Goal: Task Accomplishment & Management: Manage account settings

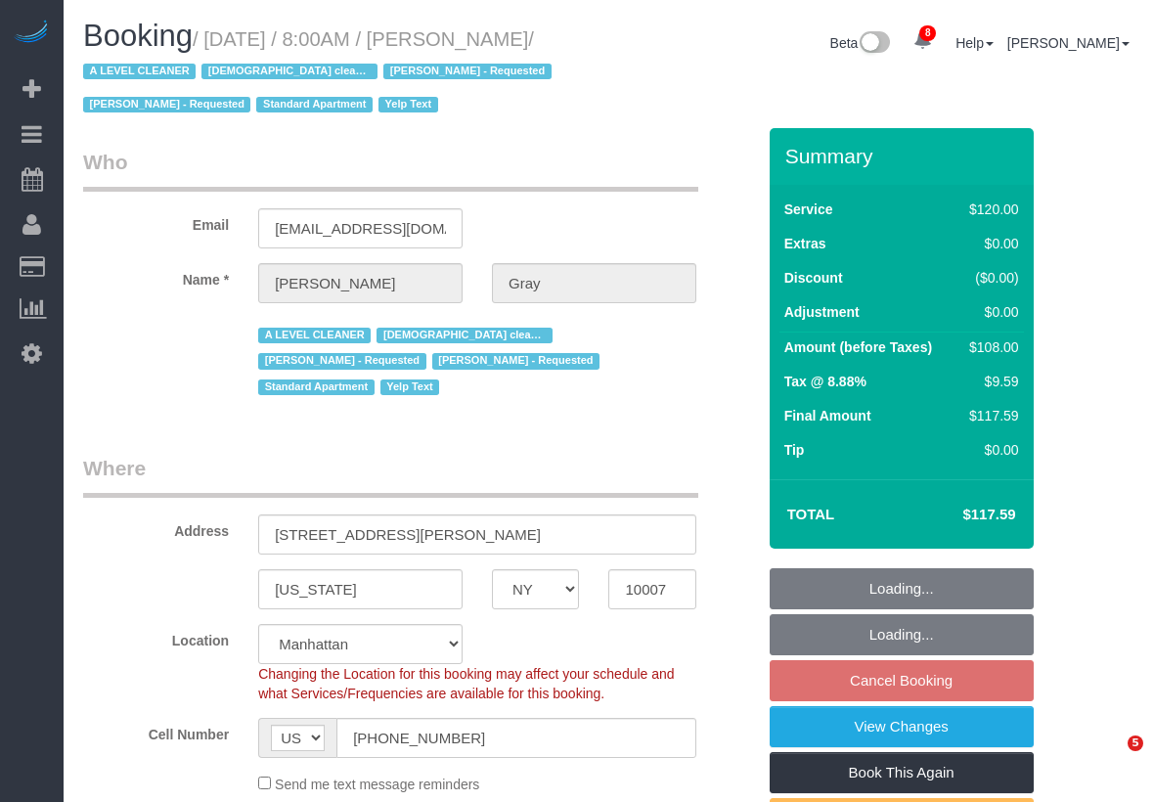
select select "NY"
select select "number:89"
select select "number:90"
select select "number:15"
select select "number:5"
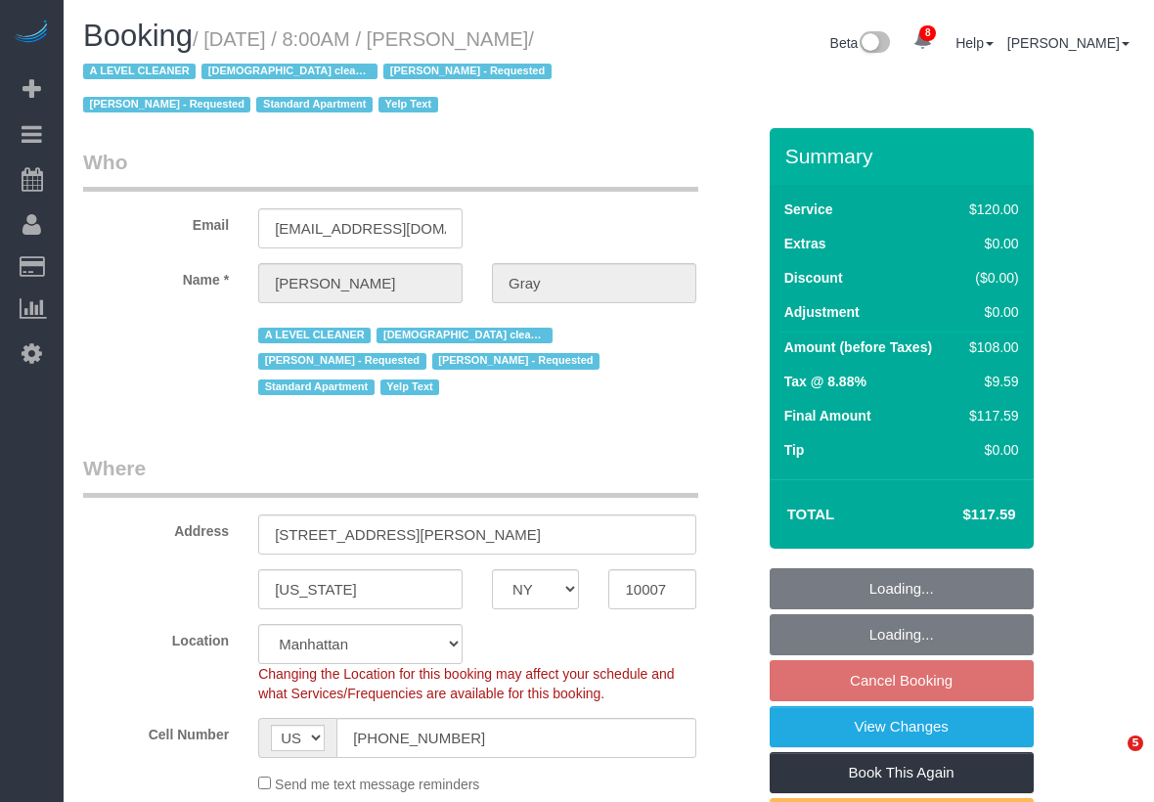
select select "number:21"
select select "string:stripe-pm_1MCoUo4VGloSiKo7dzKWcdsK"
select select "object:912"
select select "spot1"
select select "9892"
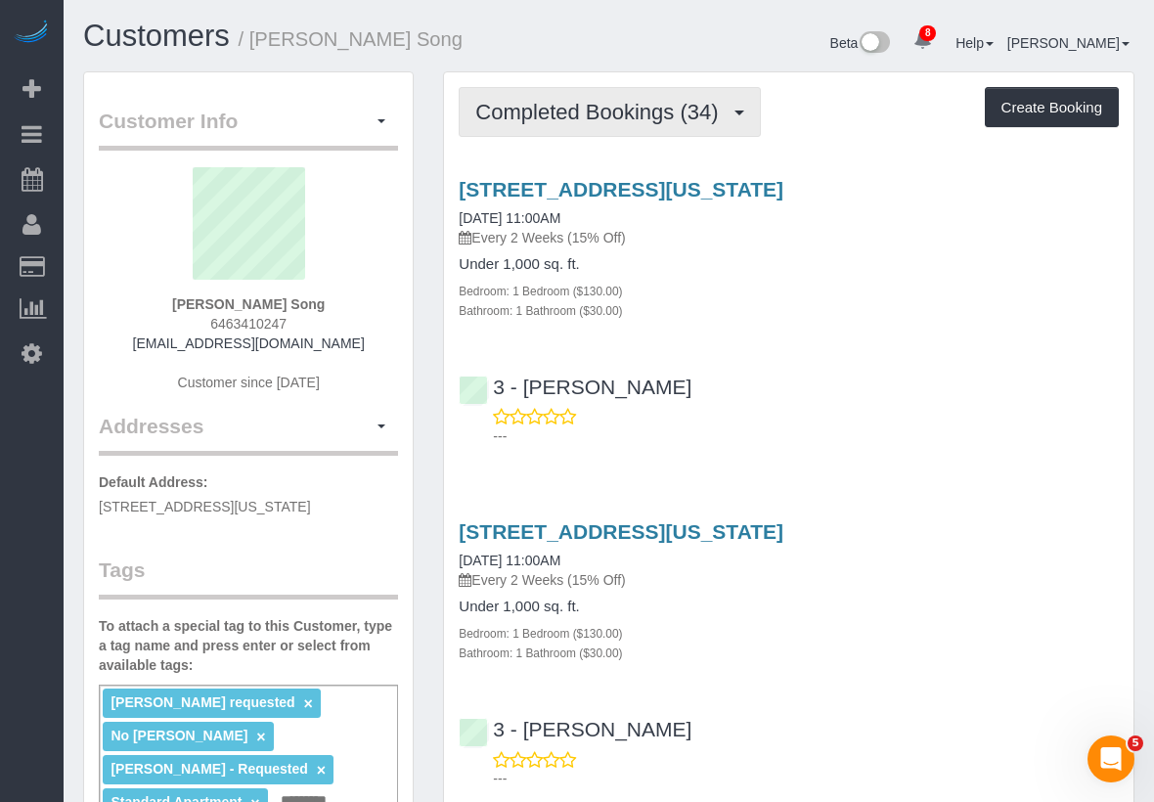
click at [580, 94] on button "Completed Bookings (34)" at bounding box center [609, 112] width 301 height 50
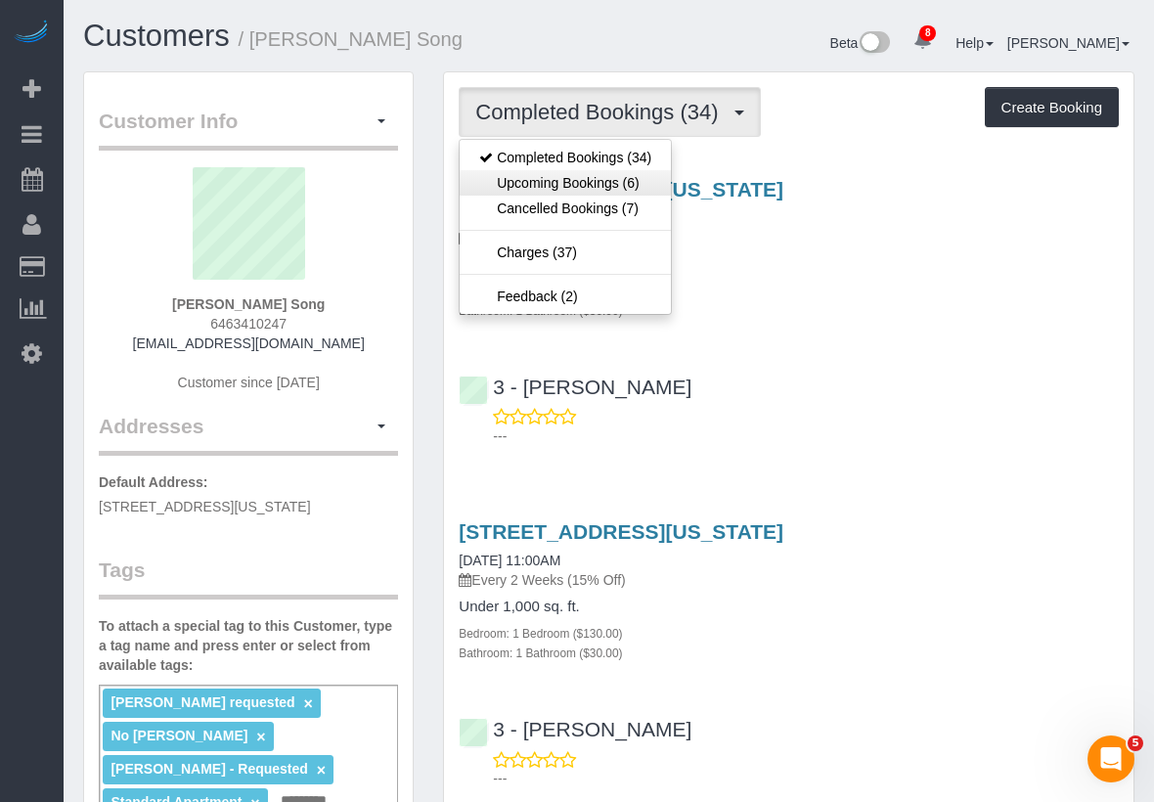
click at [543, 188] on link "Upcoming Bookings (6)" at bounding box center [565, 182] width 211 height 25
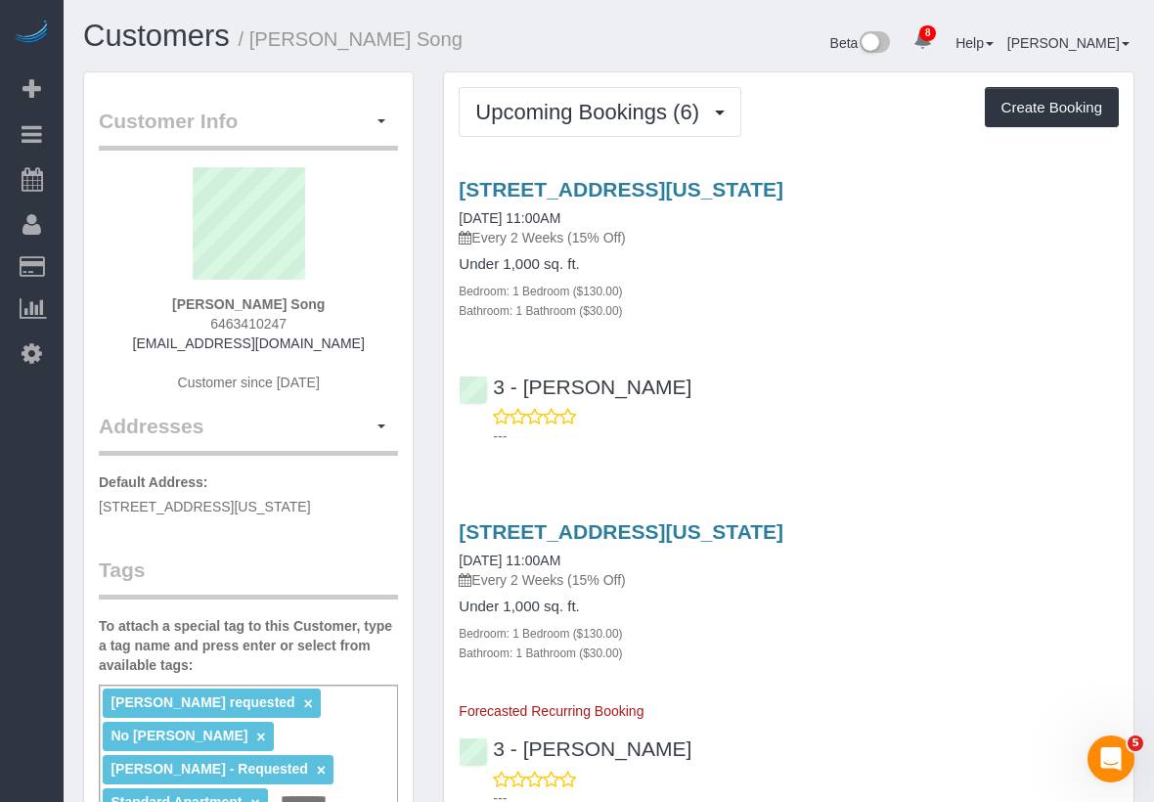
scroll to position [2413, 1154]
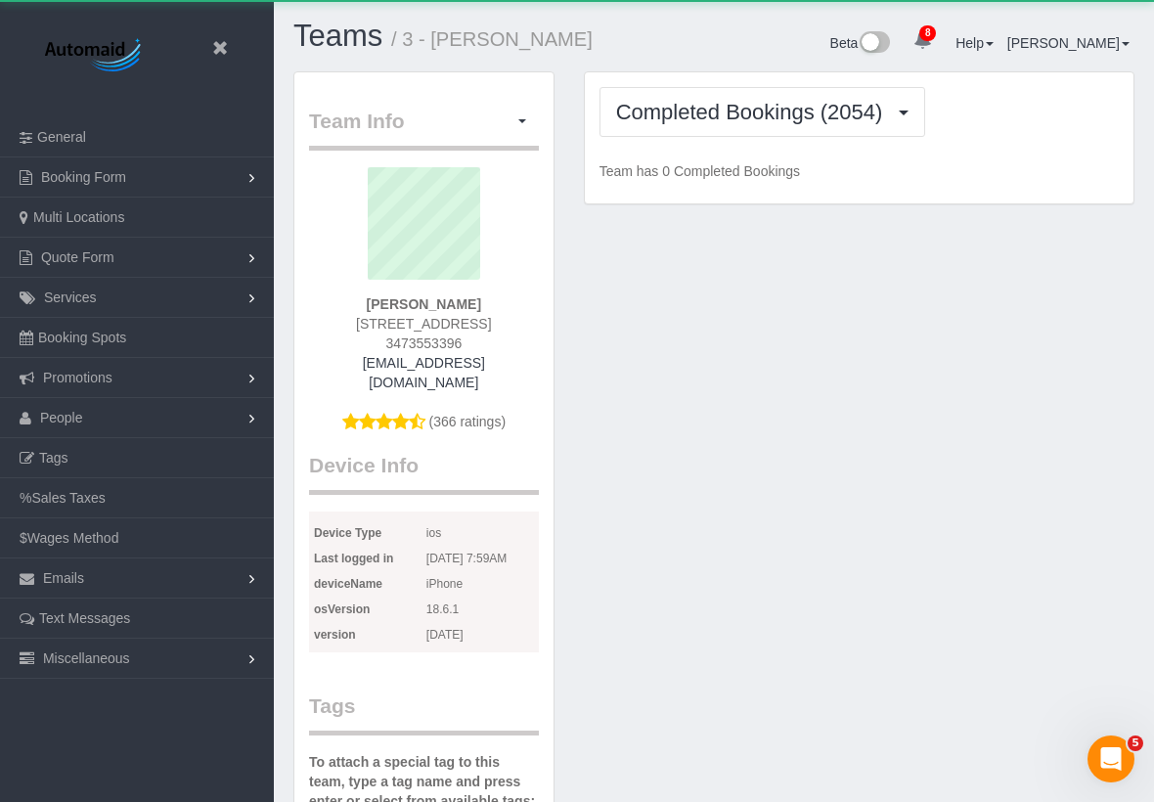
scroll to position [1836, 1154]
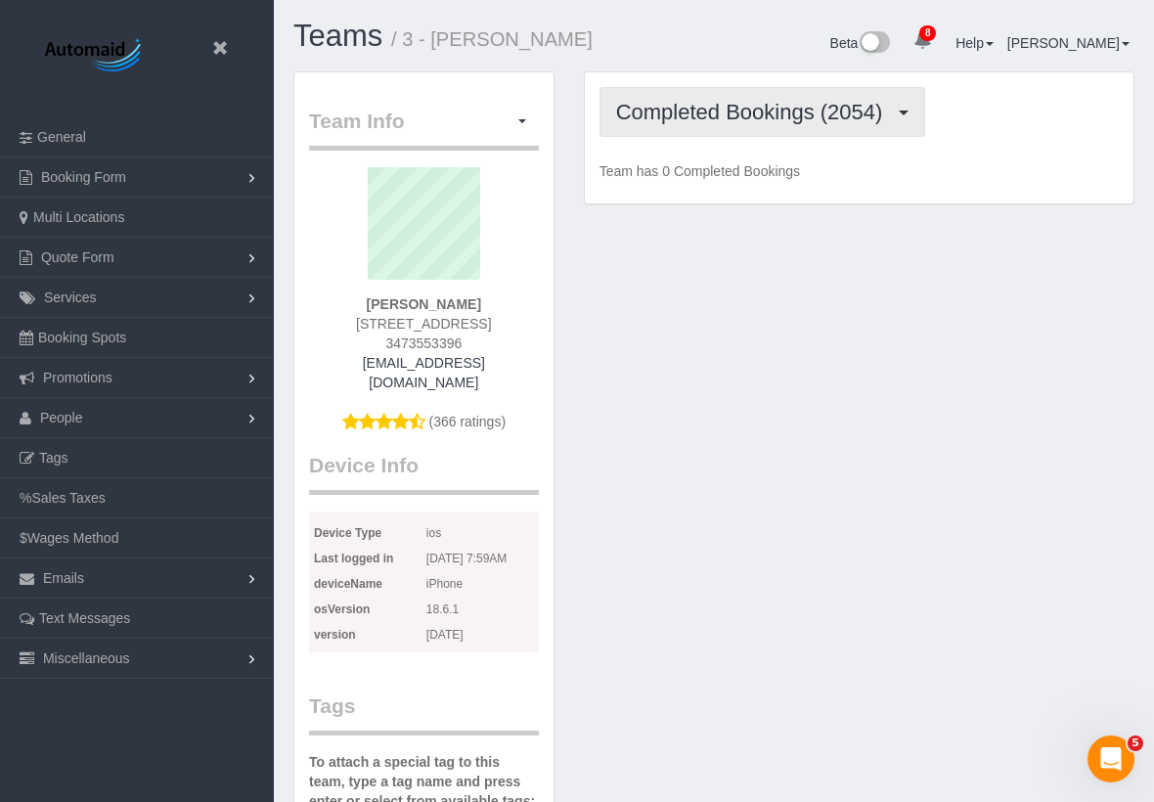
click at [667, 96] on button "Completed Bookings (2054)" at bounding box center [763, 112] width 326 height 50
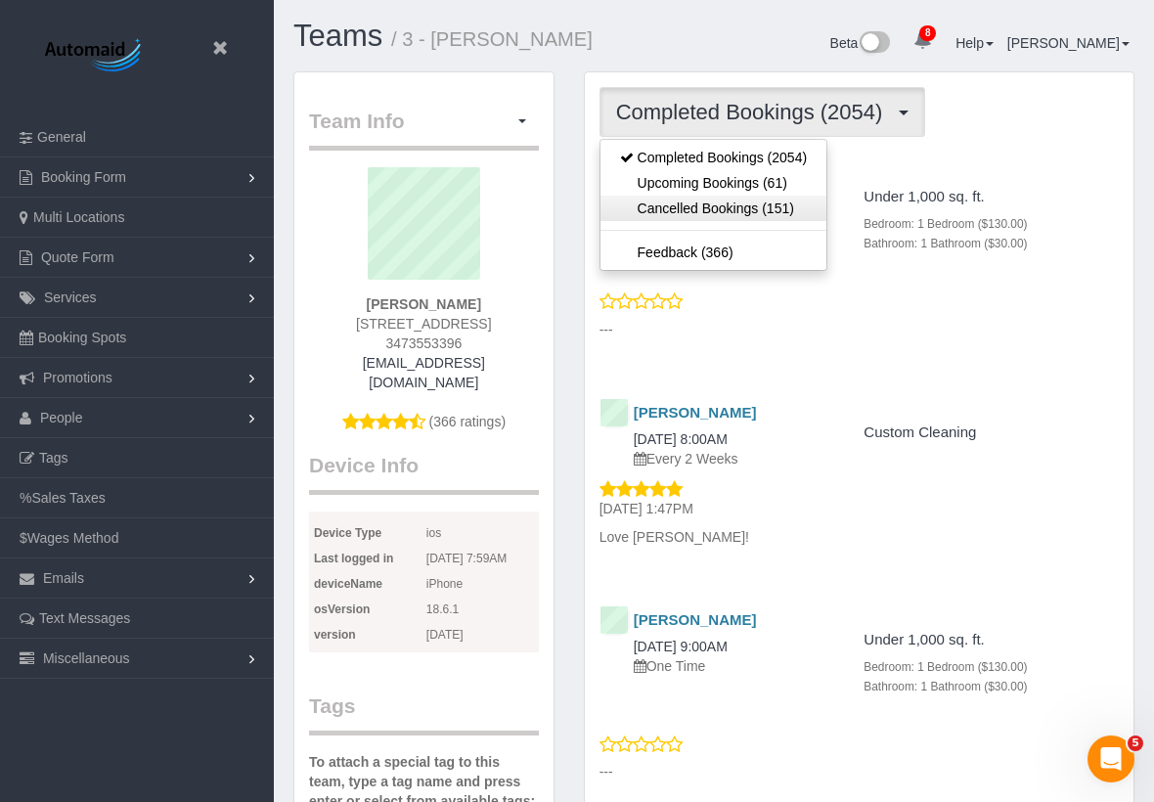
scroll to position [5814, 1154]
click at [713, 177] on link "Upcoming Bookings (61)" at bounding box center [714, 182] width 226 height 25
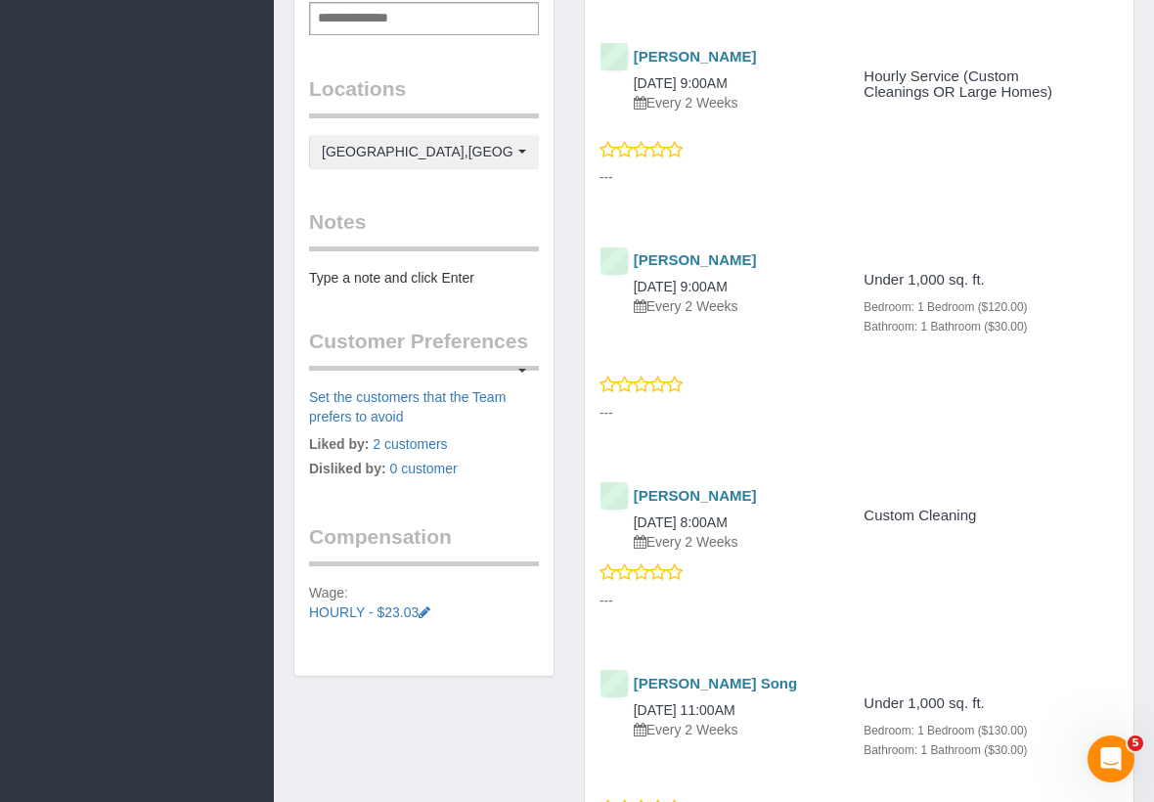
scroll to position [1238, 0]
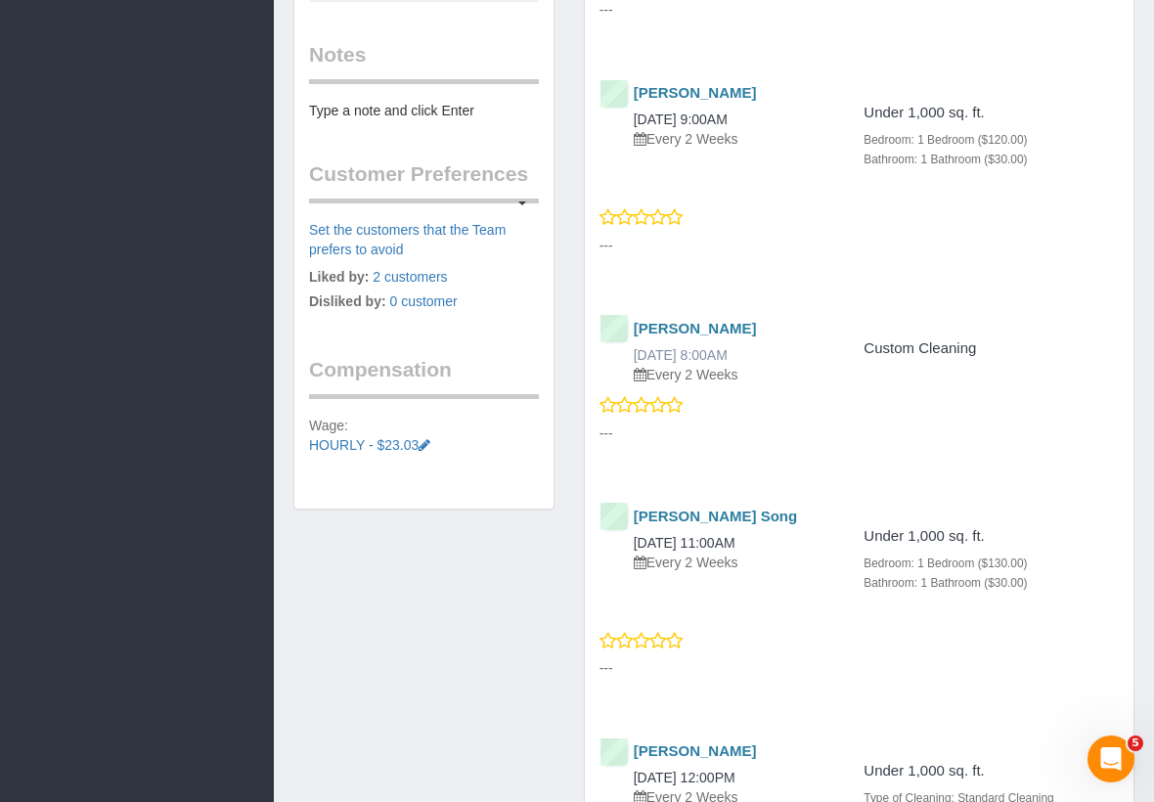
click at [728, 347] on link "[DATE] 8:00AM" at bounding box center [681, 355] width 94 height 16
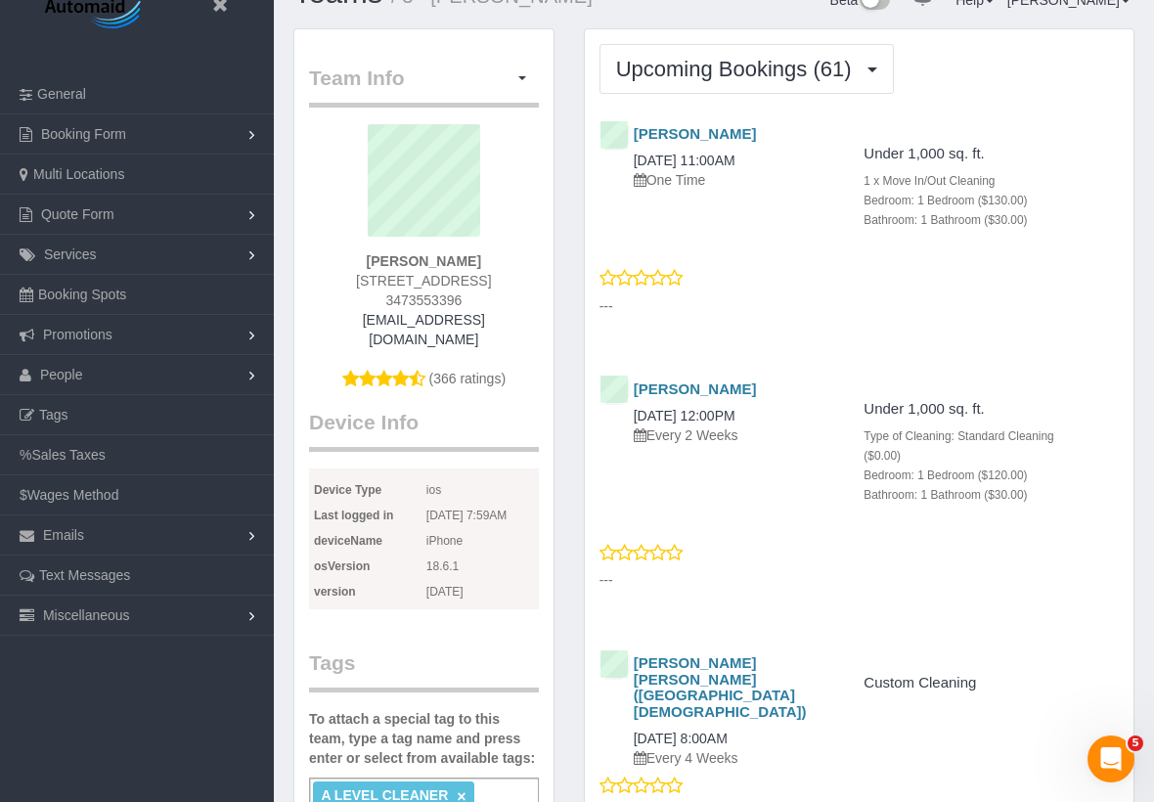
scroll to position [0, 0]
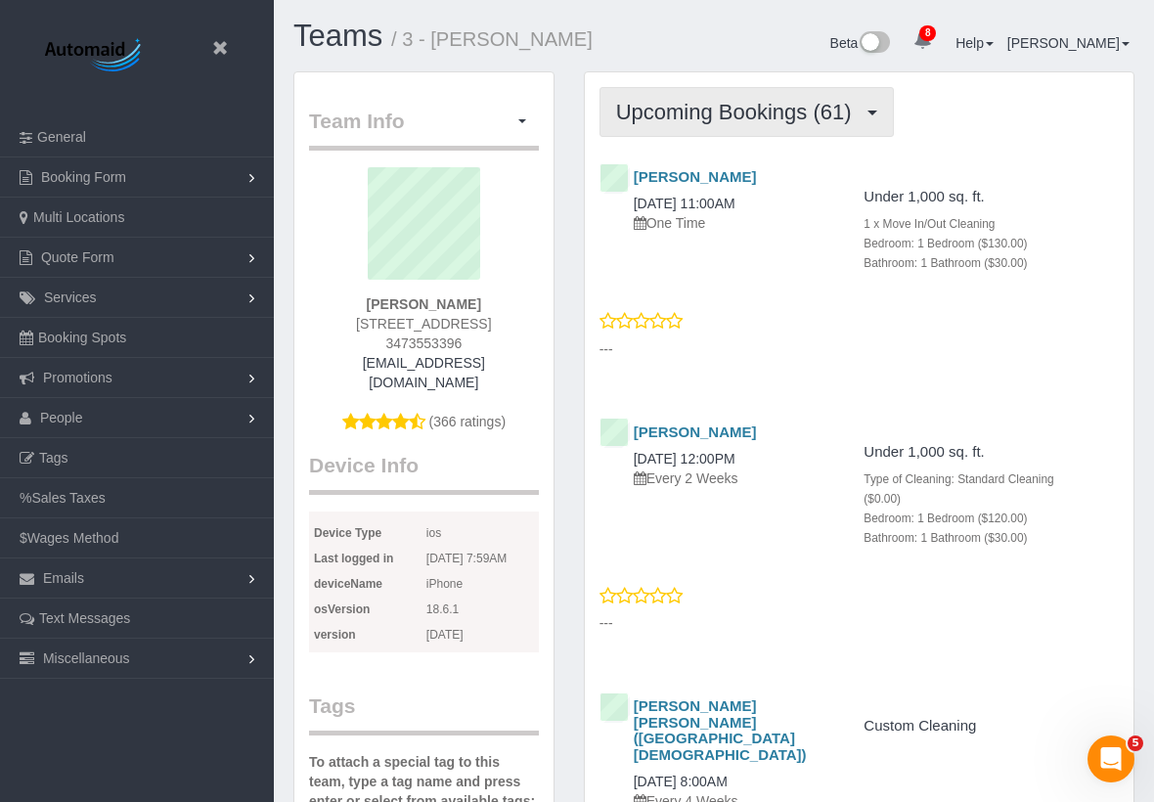
click at [699, 104] on span "Upcoming Bookings (61)" at bounding box center [738, 112] width 245 height 24
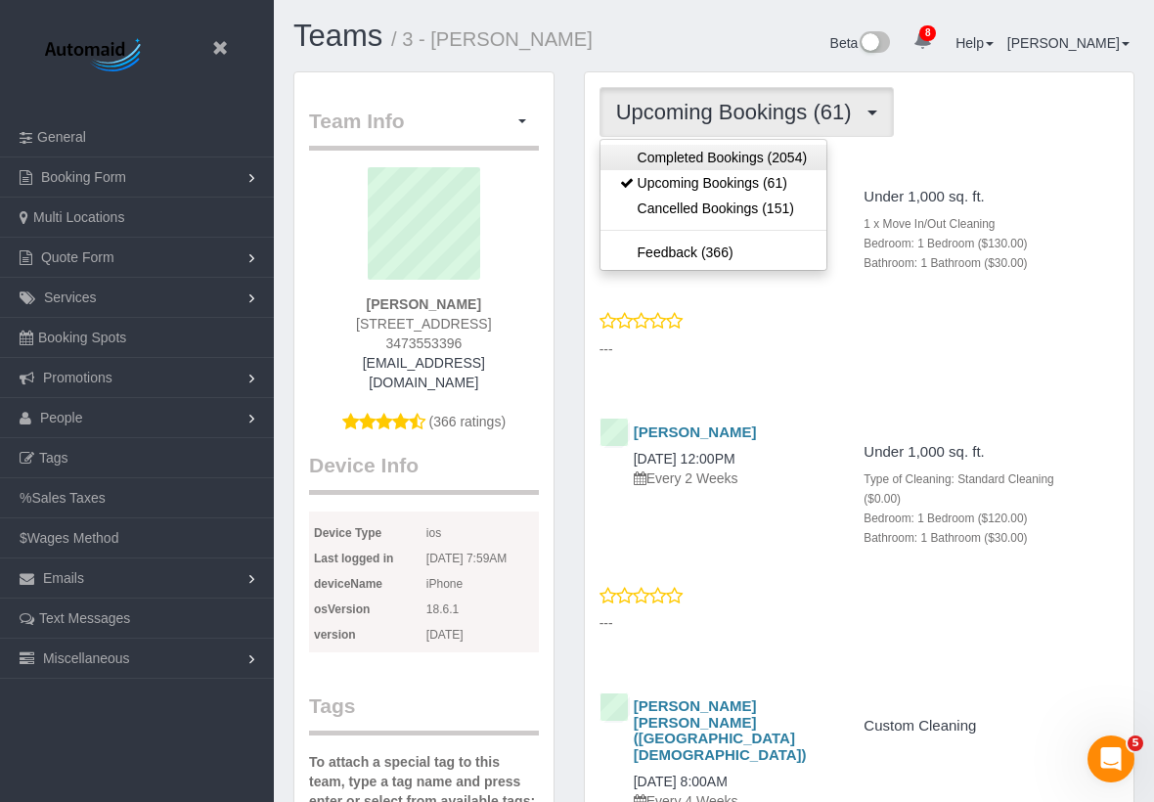
click at [688, 154] on link "Completed Bookings (2054)" at bounding box center [714, 157] width 226 height 25
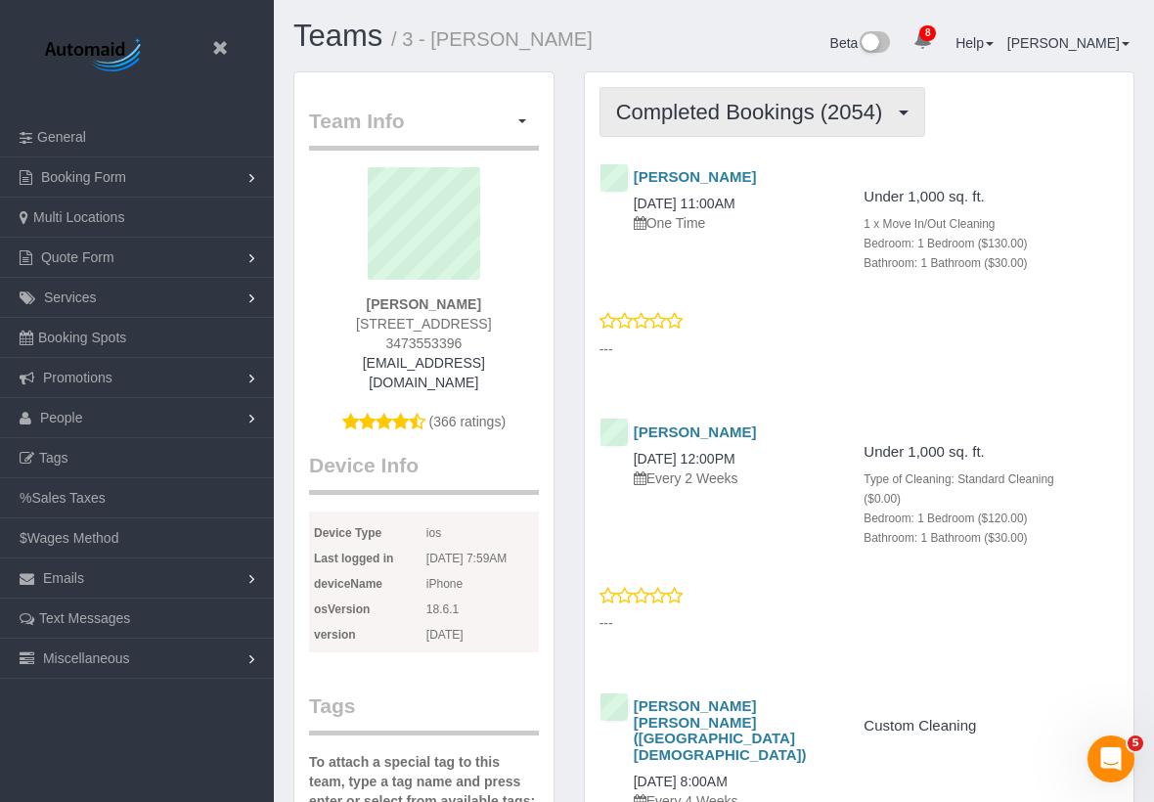
click at [732, 115] on span "Completed Bookings (2054)" at bounding box center [754, 112] width 277 height 24
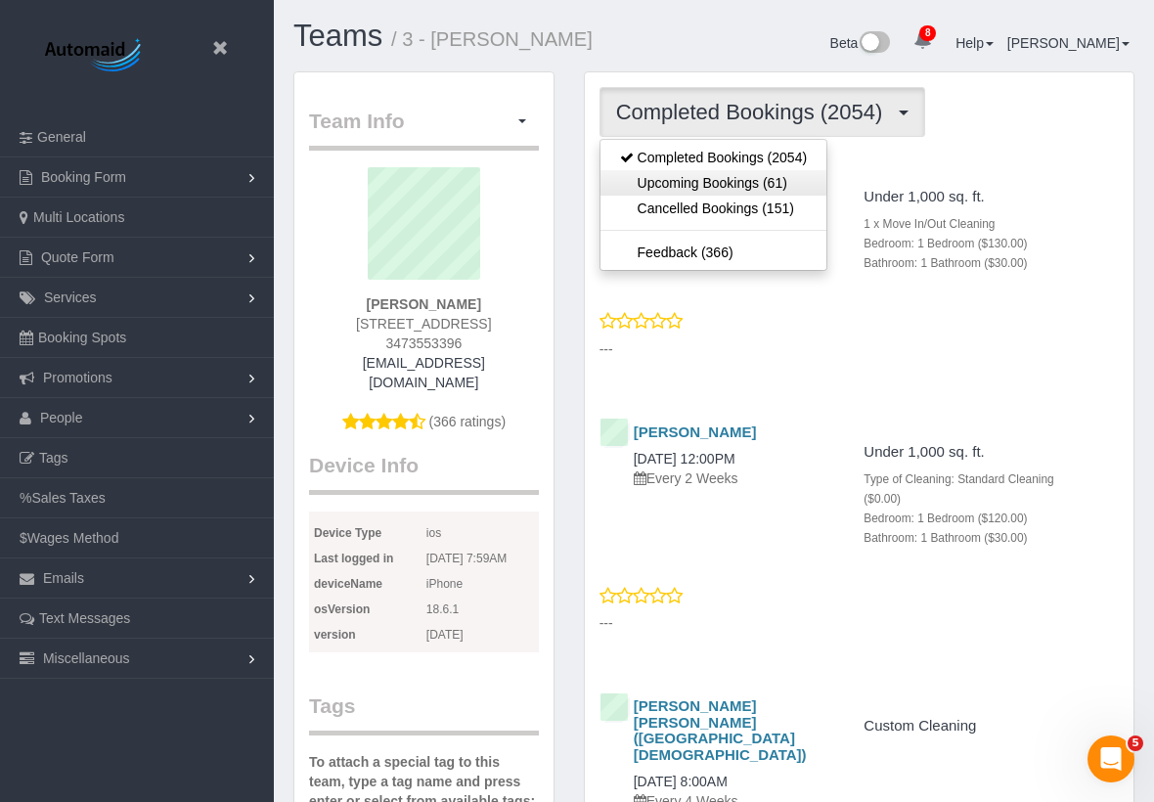
click at [713, 173] on link "Upcoming Bookings (61)" at bounding box center [714, 182] width 226 height 25
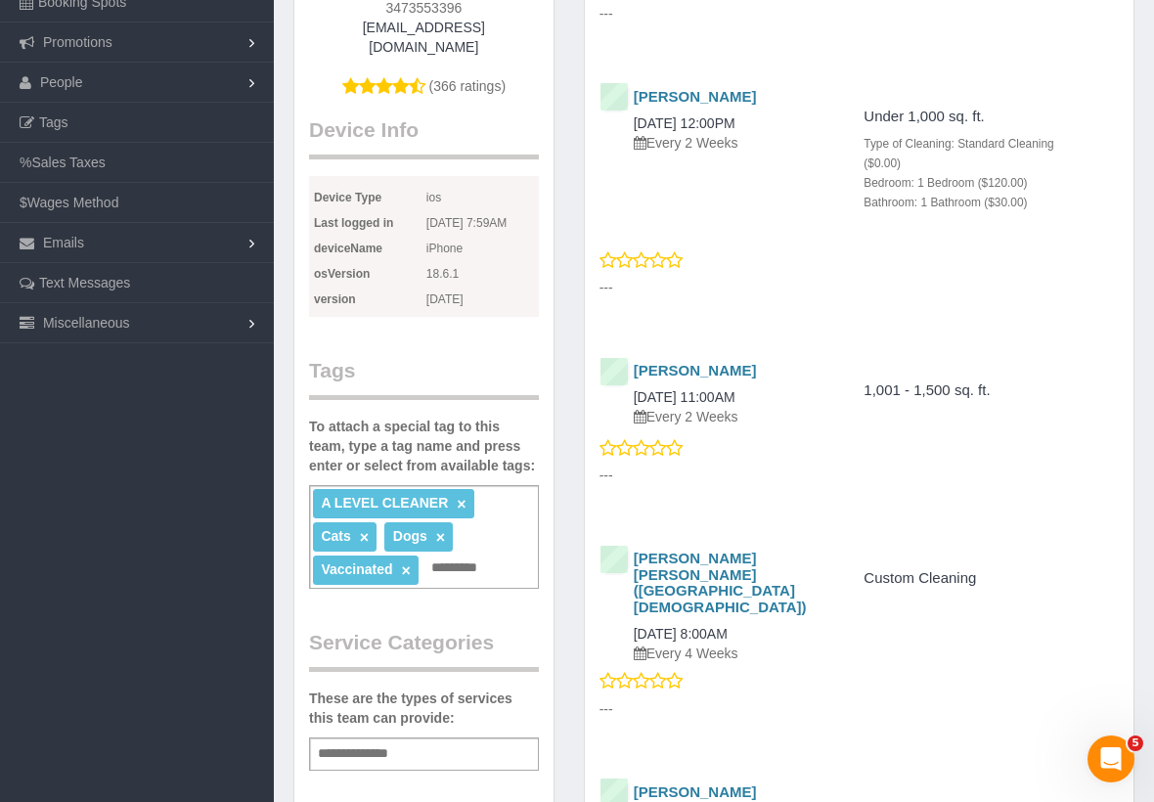
scroll to position [482, 0]
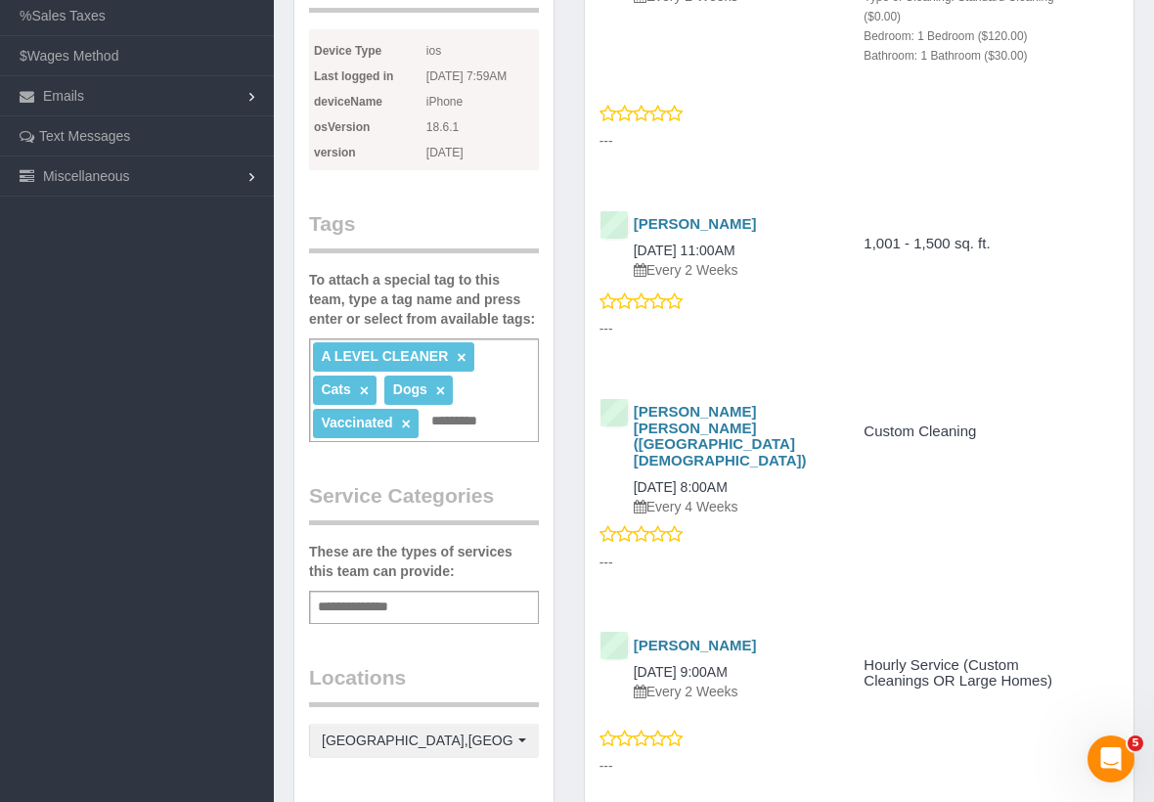
drag, startPoint x: 782, startPoint y: 457, endPoint x: 768, endPoint y: 468, distance: 18.2
click at [768, 468] on div "[PERSON_NAME] [PERSON_NAME] ([GEOGRAPHIC_DATA][DEMOGRAPHIC_DATA]) [DATE] 8:00AM…" at bounding box center [715, 460] width 231 height 112
copy link "[DATE] 8:00AM"
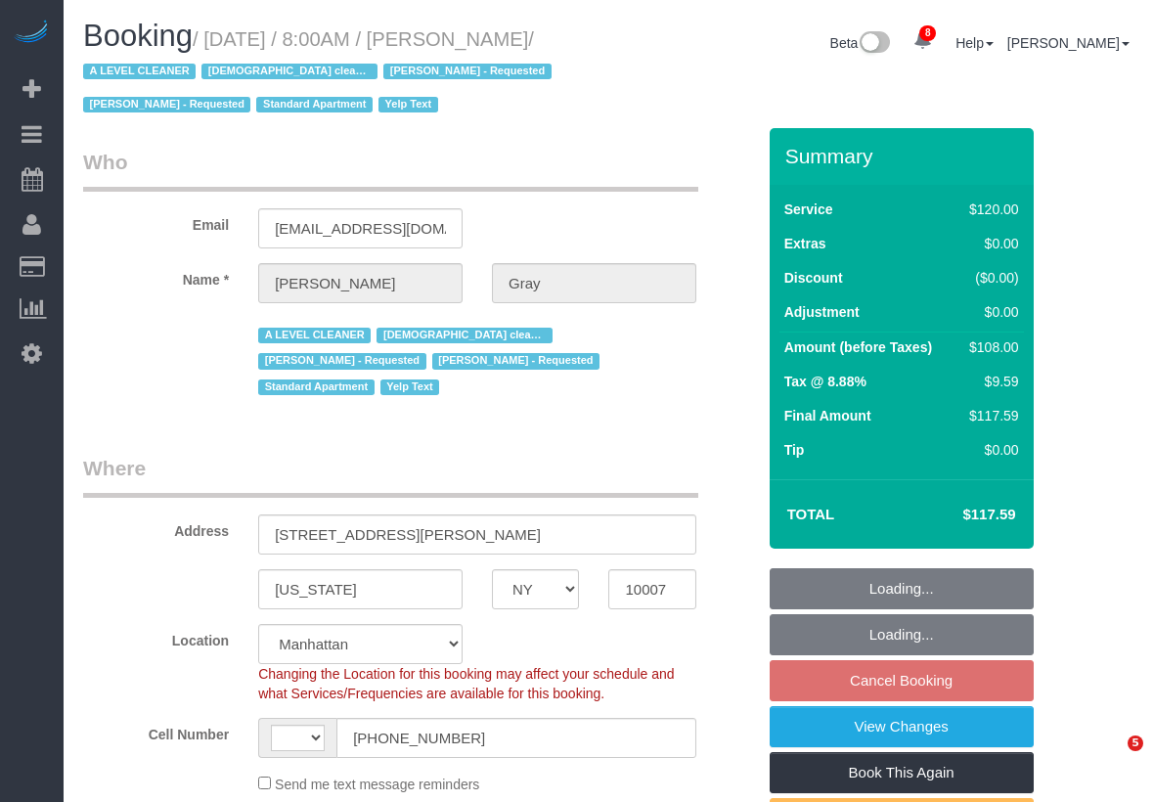
select select "NY"
select select "number:89"
select select "number:90"
select select "number:15"
select select "number:5"
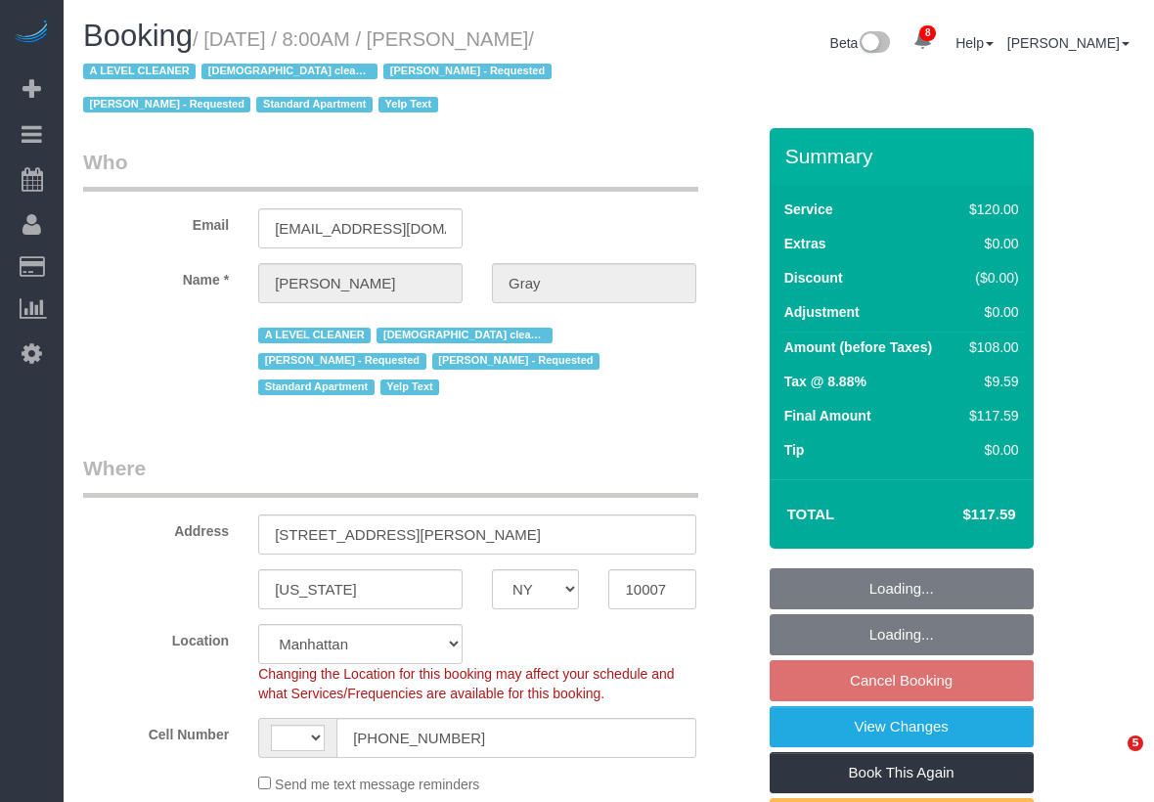
select select "number:21"
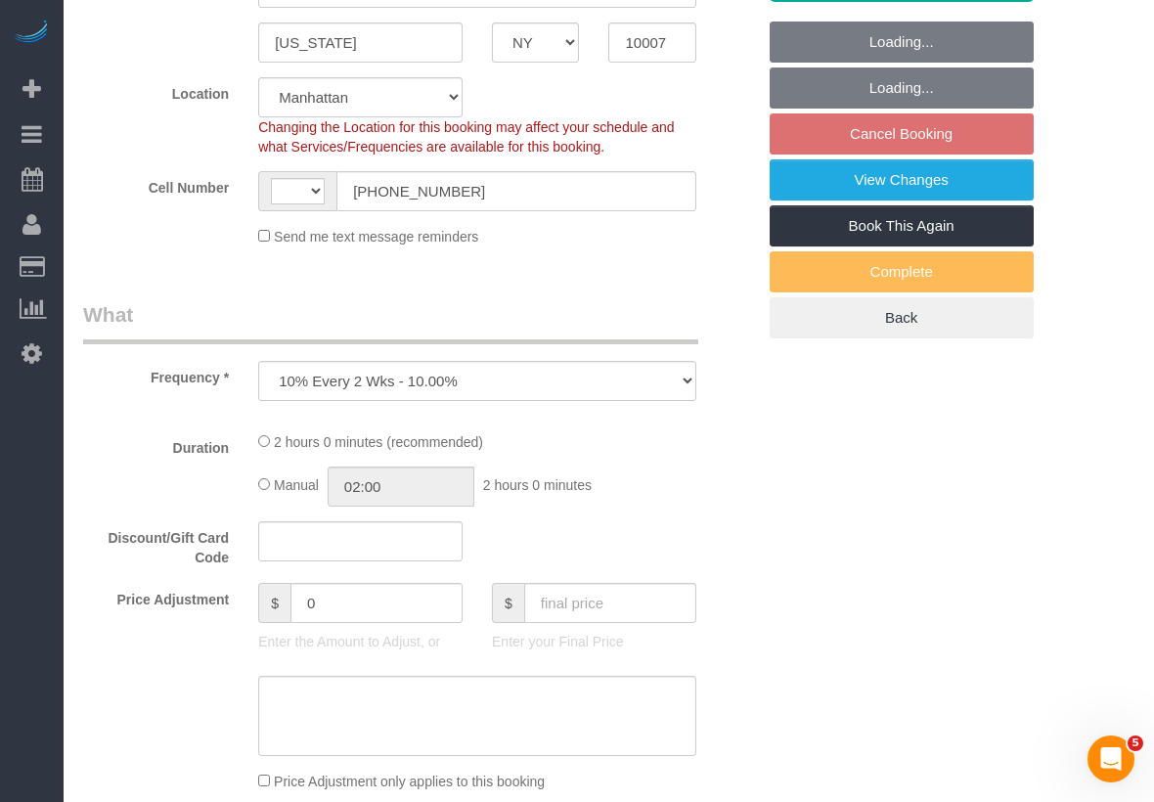
select select "object:665"
select select "string:US"
select select "string:stripe-pm_1MCoUo4VGloSiKo7dzKWcdsK"
select select "spot1"
select select "9892"
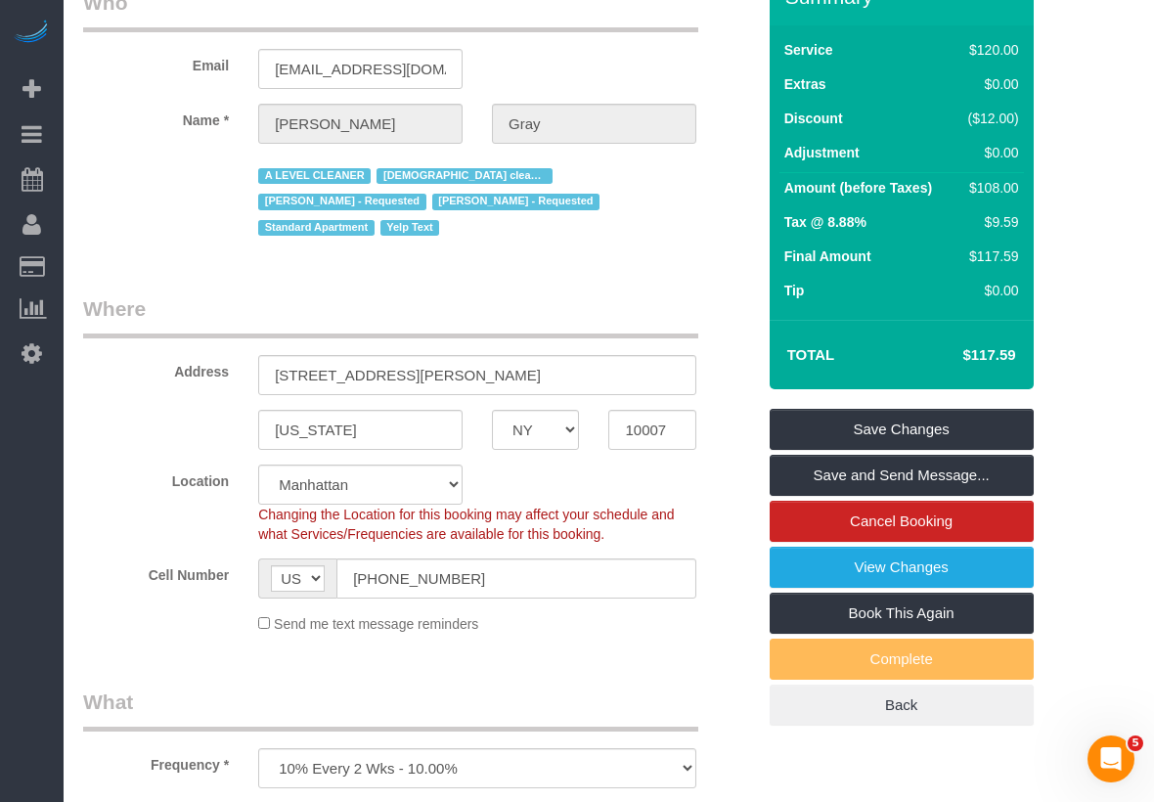
scroll to position [0, 0]
